Goal: Find specific page/section: Find specific page/section

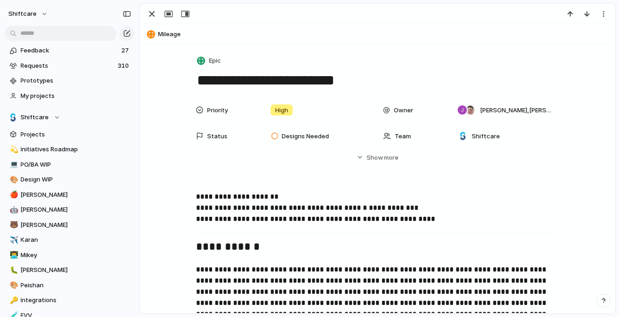
click at [152, 13] on div "button" at bounding box center [151, 13] width 11 height 11
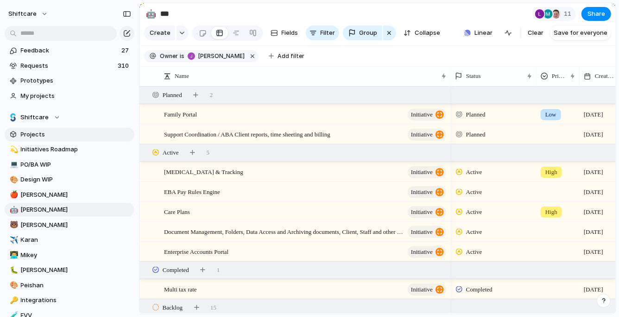
click at [49, 133] on span "Projects" at bounding box center [76, 134] width 110 height 9
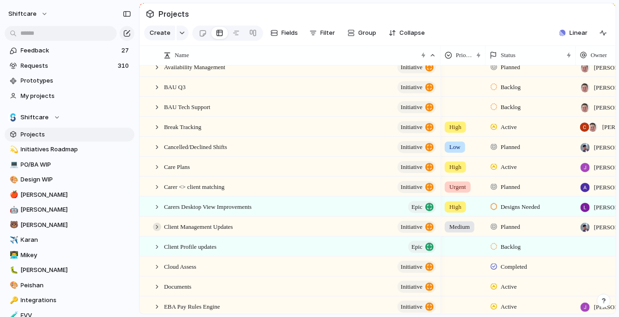
click at [156, 228] on div at bounding box center [157, 226] width 8 height 8
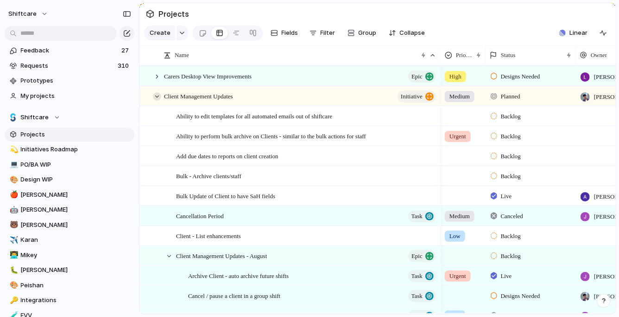
click at [158, 98] on div at bounding box center [157, 96] width 8 height 8
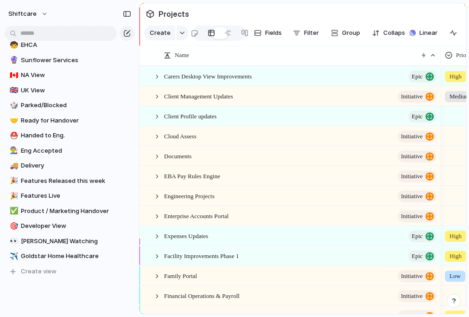
scroll to position [351, 0]
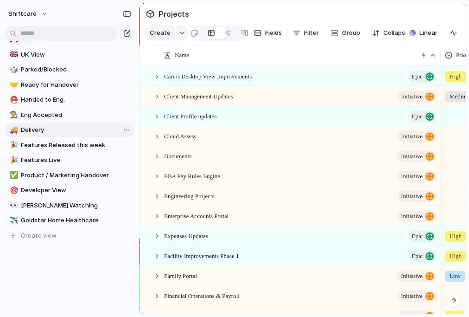
click at [51, 126] on span "Delivery" at bounding box center [76, 129] width 110 height 9
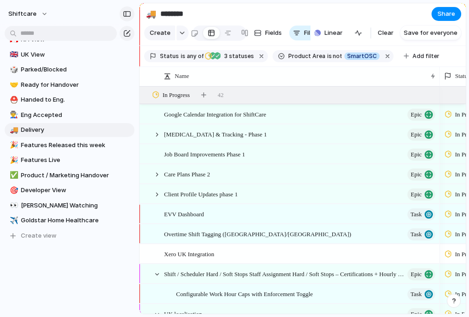
click at [129, 14] on div "button" at bounding box center [127, 14] width 8 height 6
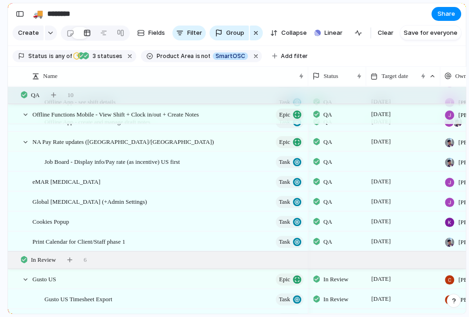
scroll to position [612, 0]
